Goal: Transaction & Acquisition: Purchase product/service

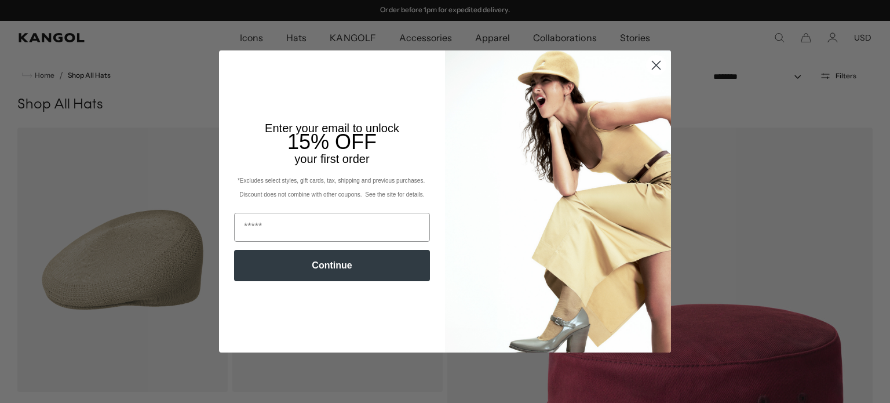
click at [647, 68] on circle "Close dialog" at bounding box center [655, 65] width 19 height 19
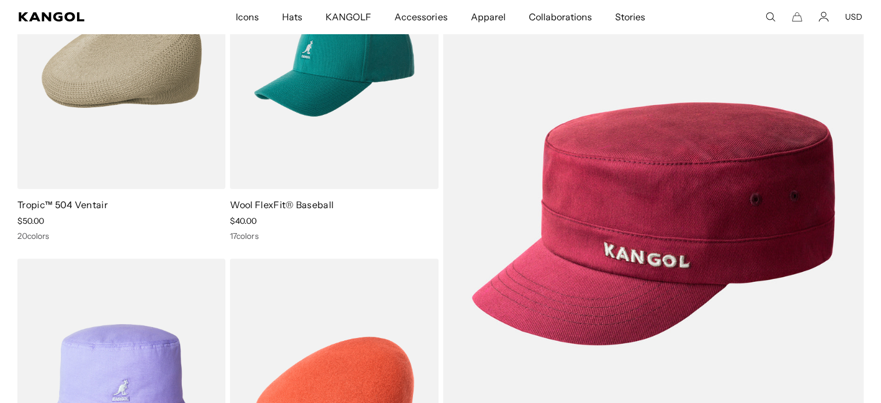
scroll to position [206, 0]
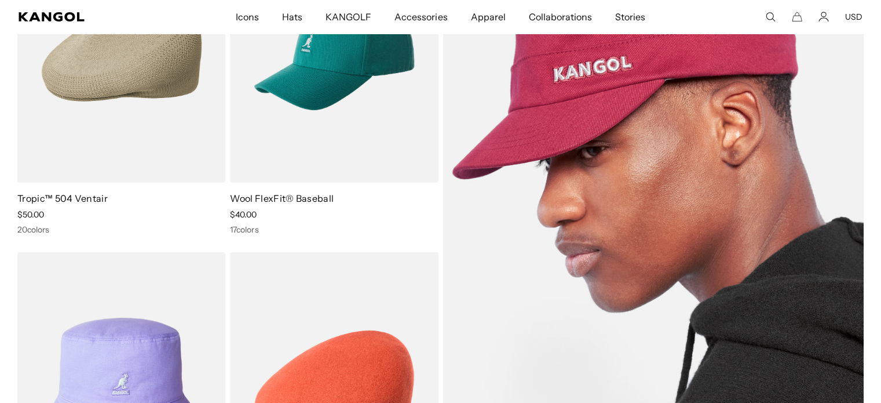
click at [796, 357] on img at bounding box center [653, 217] width 421 height 592
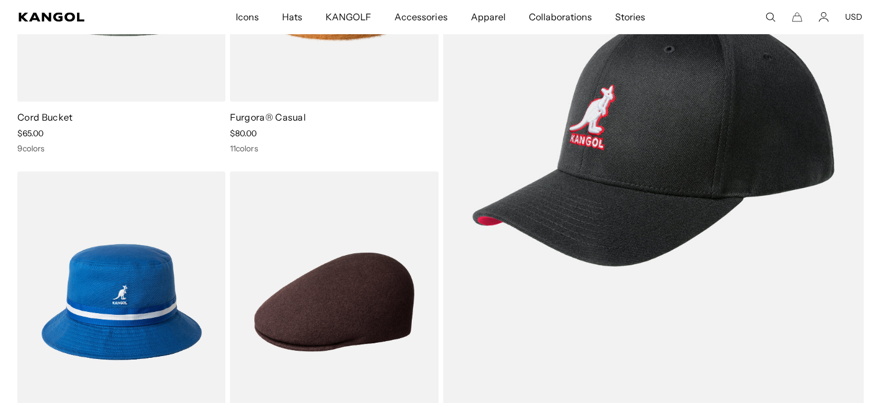
scroll to position [1647, 0]
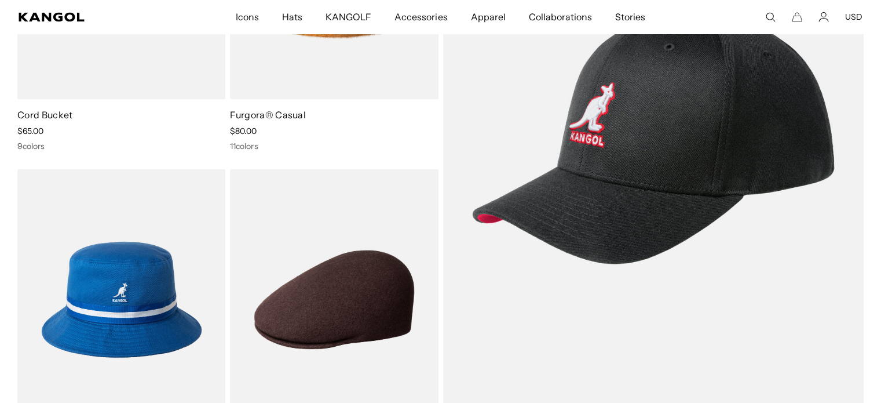
click at [301, 20] on span "Hats" at bounding box center [292, 17] width 20 height 34
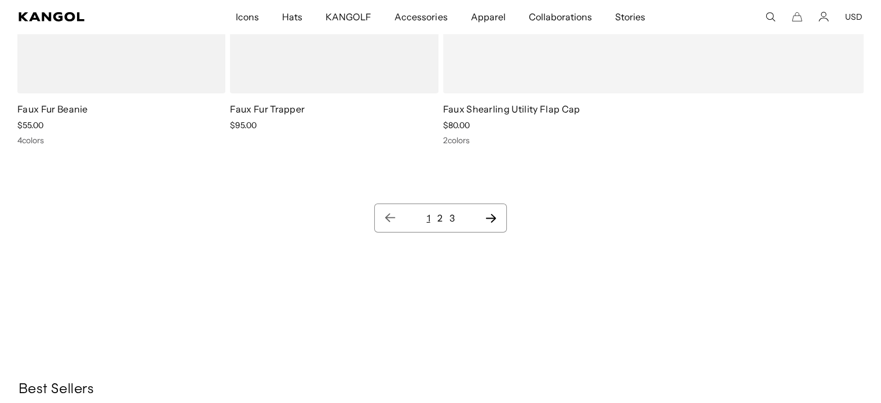
click at [486, 213] on icon "Next page" at bounding box center [491, 218] width 12 height 12
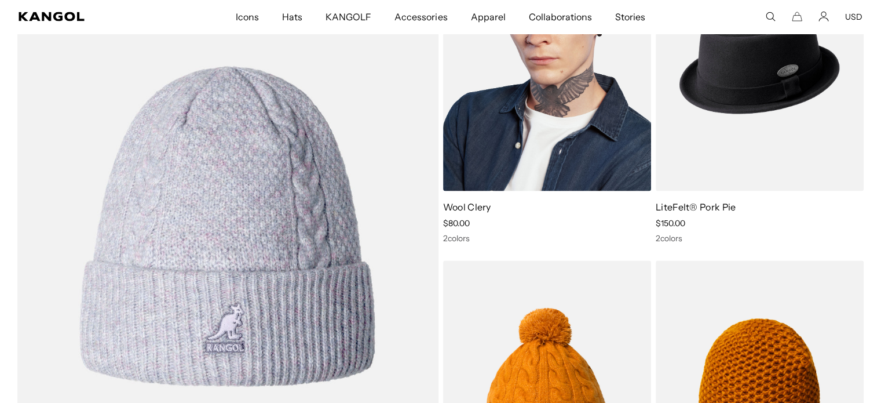
click at [572, 83] on img at bounding box center [547, 60] width 208 height 261
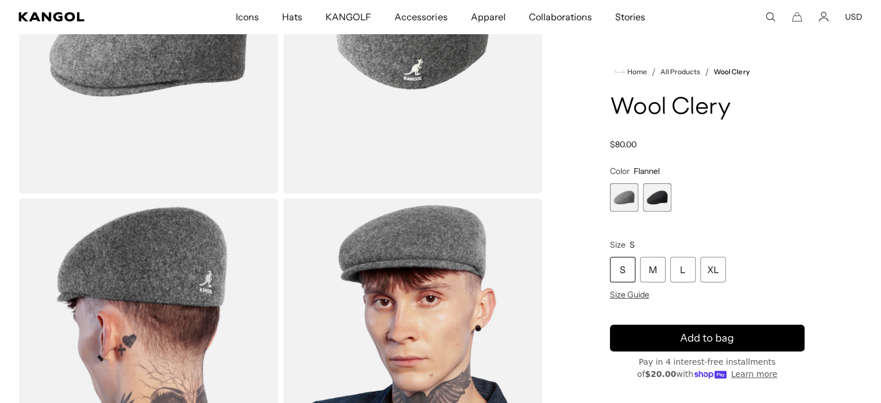
scroll to position [0, 239]
click at [654, 202] on span "2 of 2" at bounding box center [657, 197] width 28 height 28
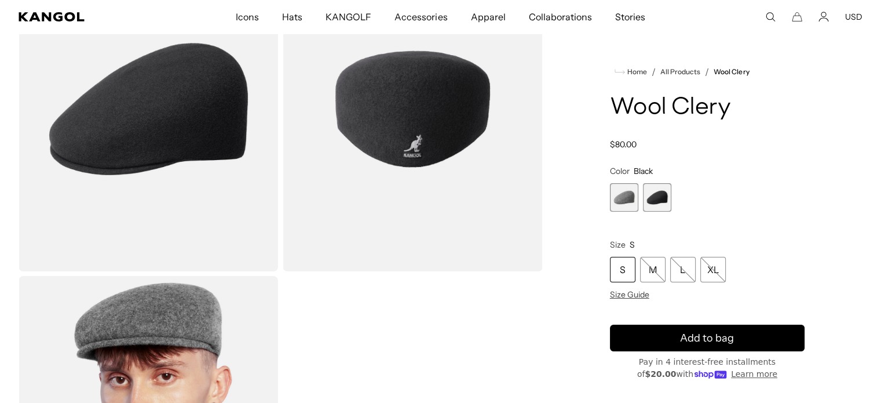
scroll to position [138, 0]
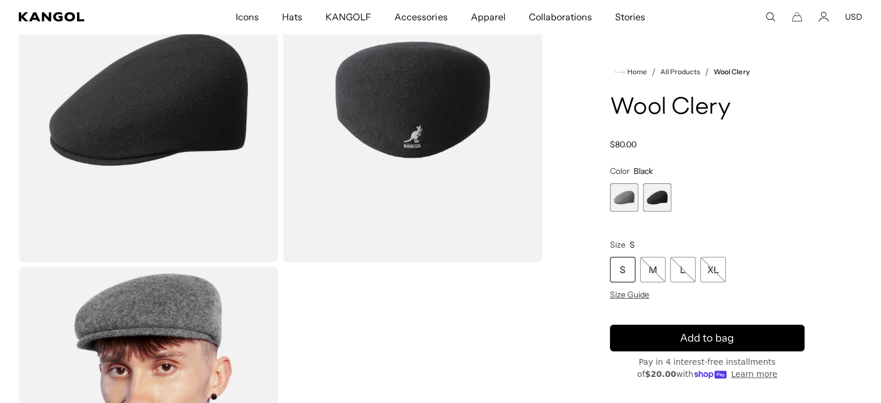
click at [624, 200] on span "1 of 2" at bounding box center [624, 197] width 28 height 28
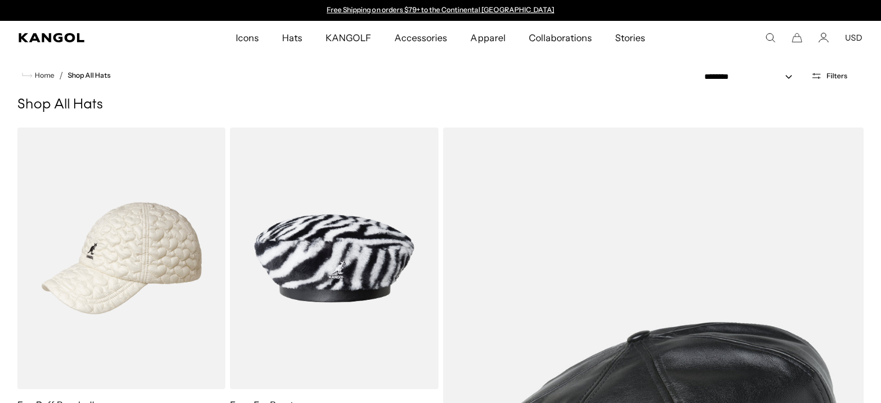
scroll to position [2234, 0]
